Goal: Obtain resource: Obtain resource

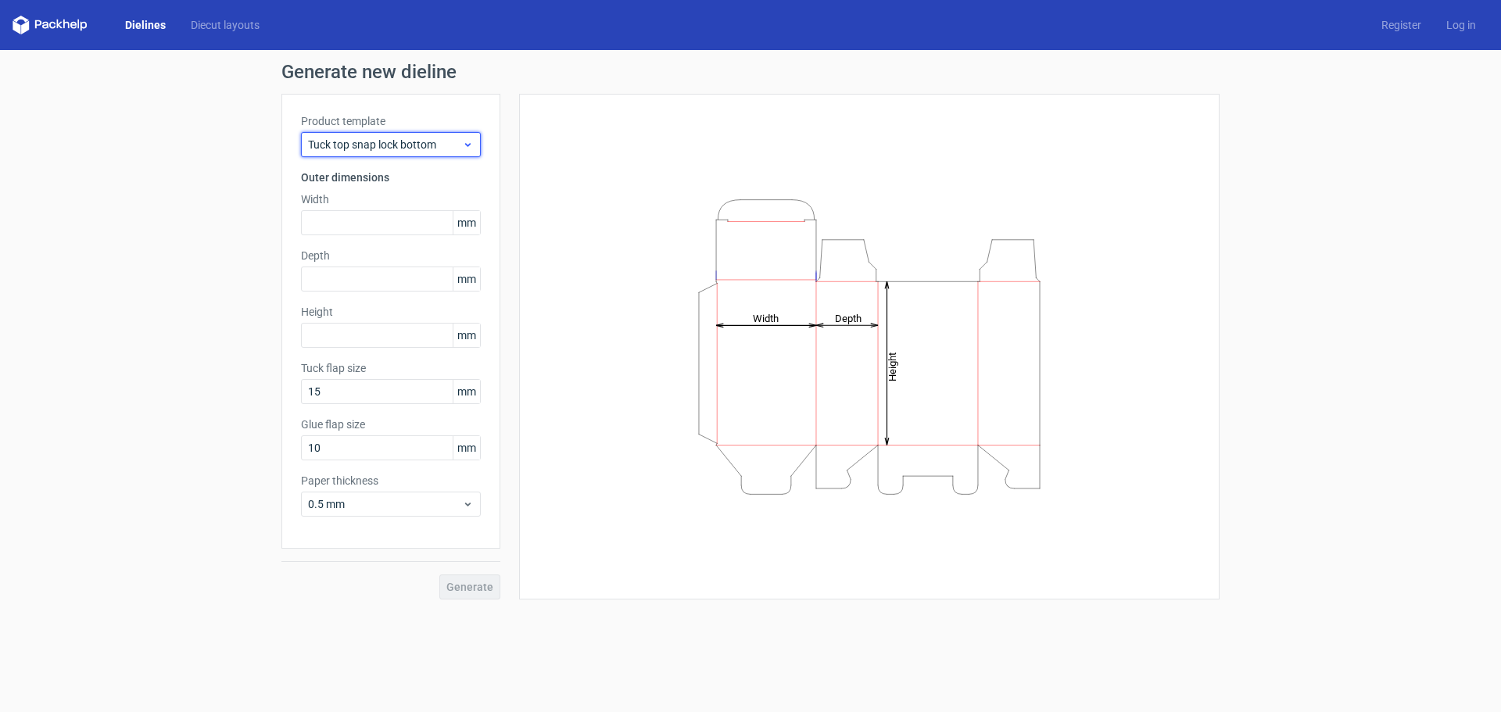
click at [455, 141] on span "Tuck top snap lock bottom" at bounding box center [385, 145] width 154 height 16
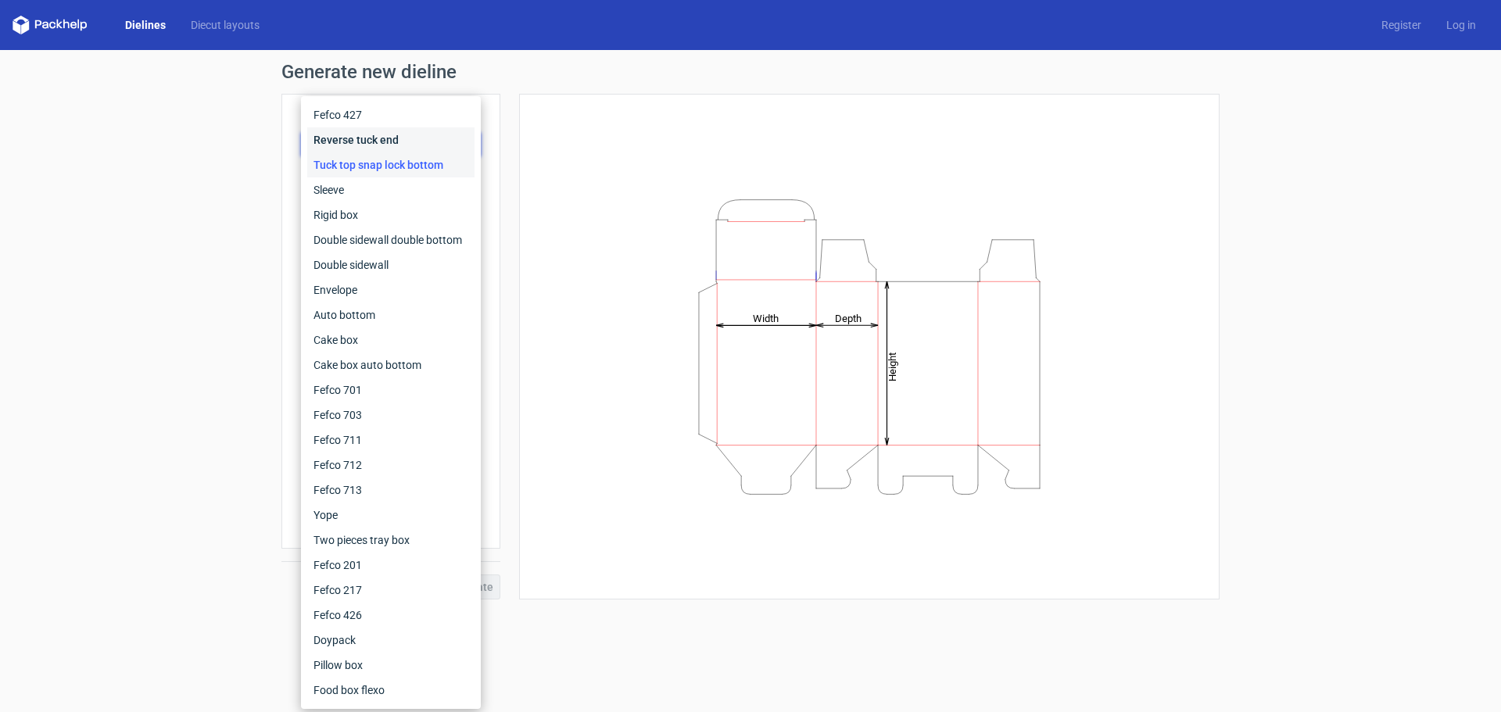
click at [455, 141] on div "Reverse tuck end" at bounding box center [390, 139] width 167 height 25
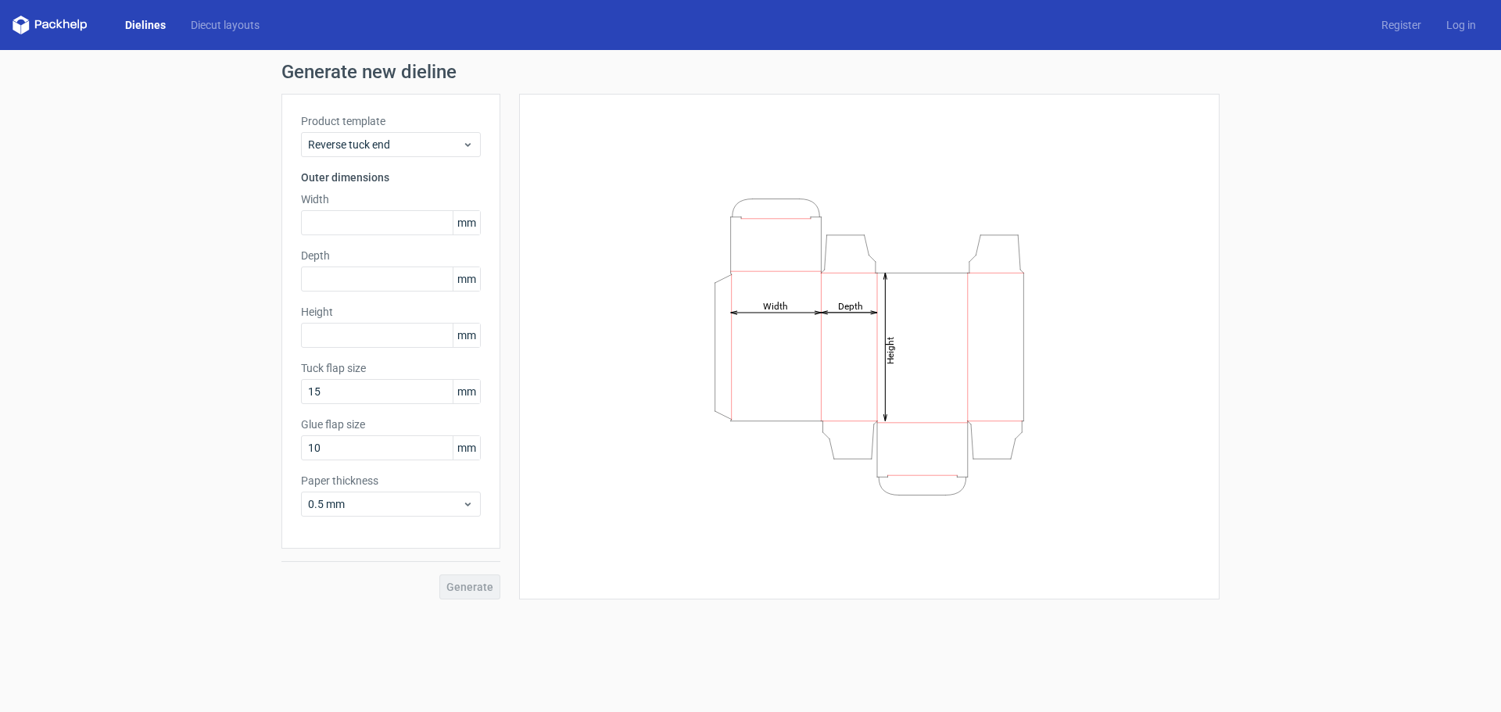
click at [202, 16] on div "Dielines Diecut layouts" at bounding box center [143, 25] width 260 height 19
click at [203, 27] on link "Diecut layouts" at bounding box center [225, 25] width 94 height 16
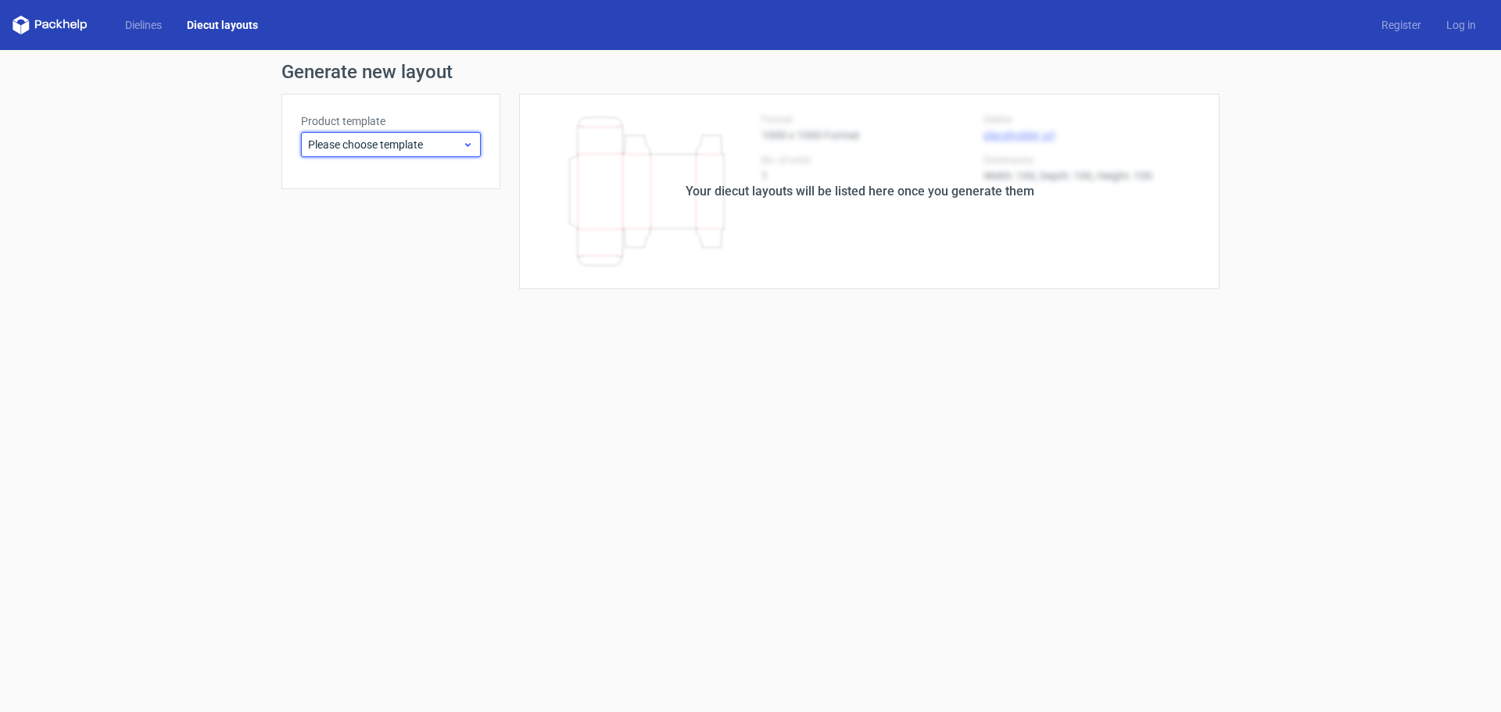
click at [412, 150] on span "Please choose template" at bounding box center [385, 145] width 154 height 16
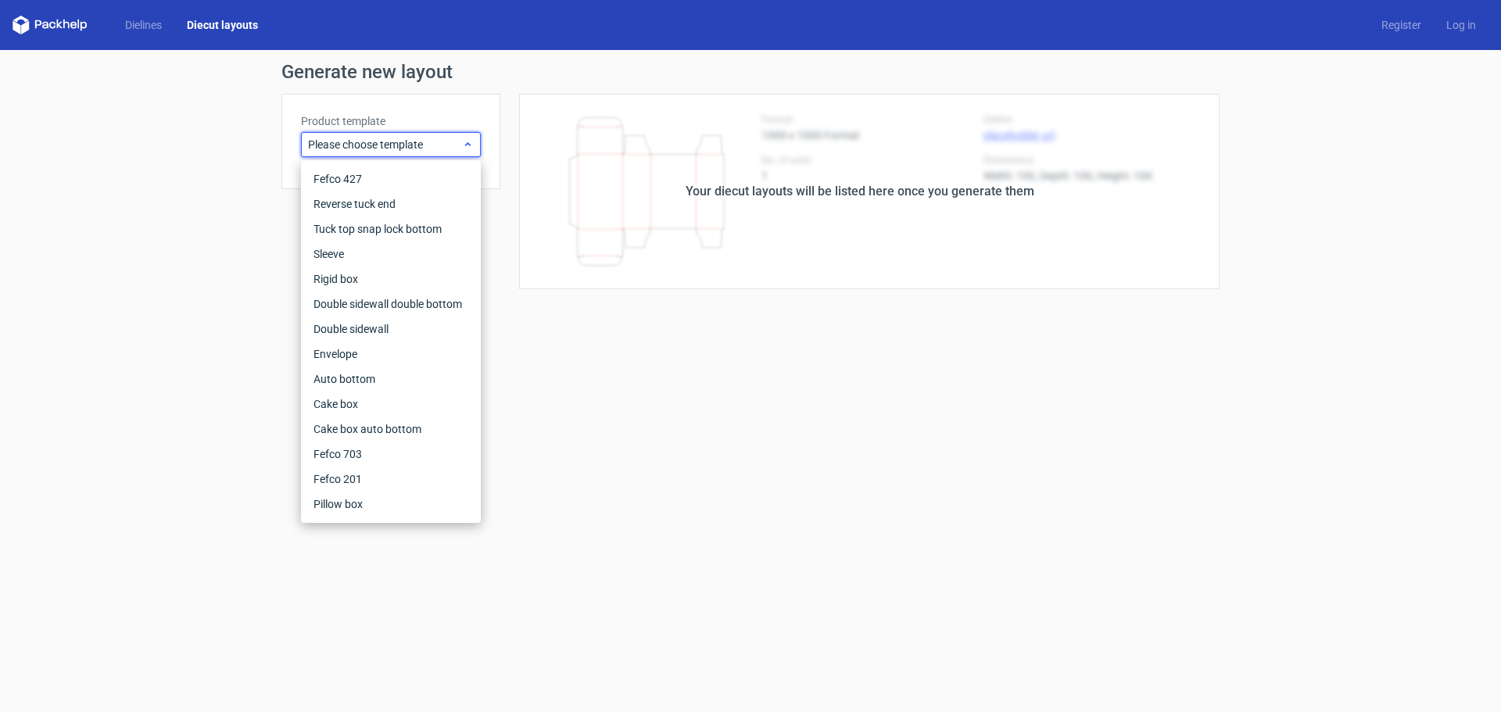
click at [412, 150] on span "Please choose template" at bounding box center [385, 145] width 154 height 16
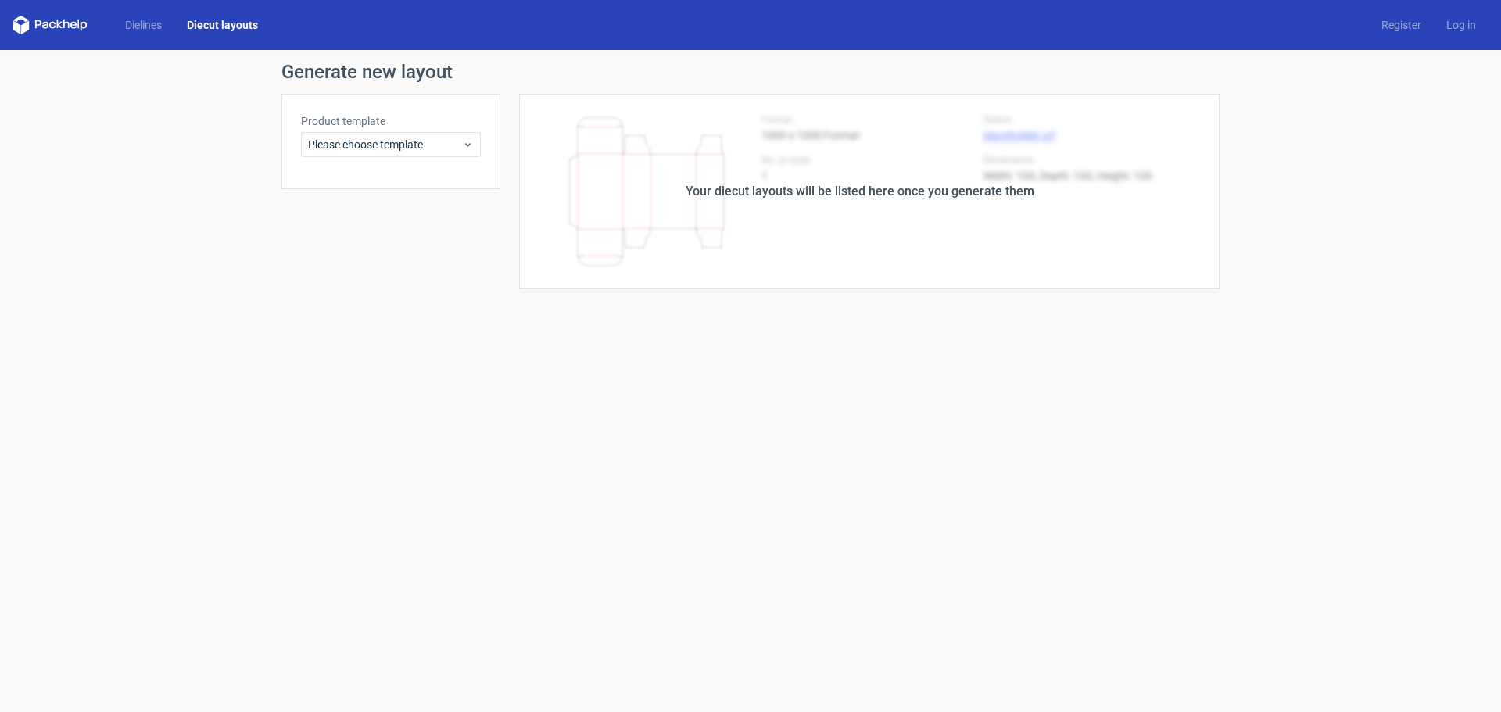
click at [686, 172] on div "Your diecut layouts will be listed here once you generate them" at bounding box center [859, 191] width 719 height 195
